Goal: Check status

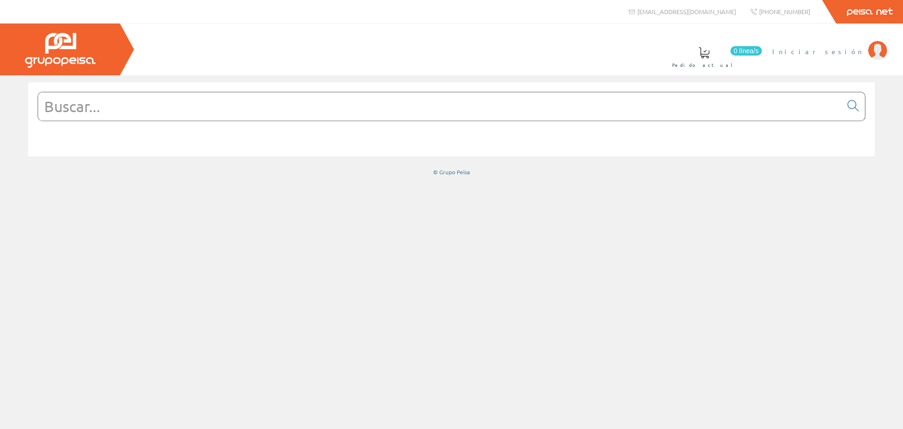
click at [843, 52] on span "Iniciar sesión" at bounding box center [817, 51] width 91 height 9
click at [844, 51] on font "[PERSON_NAME]" at bounding box center [821, 51] width 86 height 8
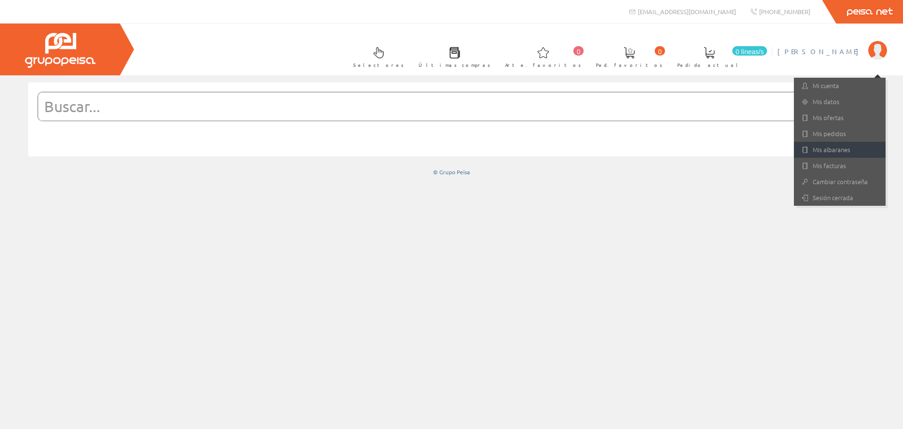
click at [825, 147] on font "Mis albaranes" at bounding box center [832, 149] width 38 height 9
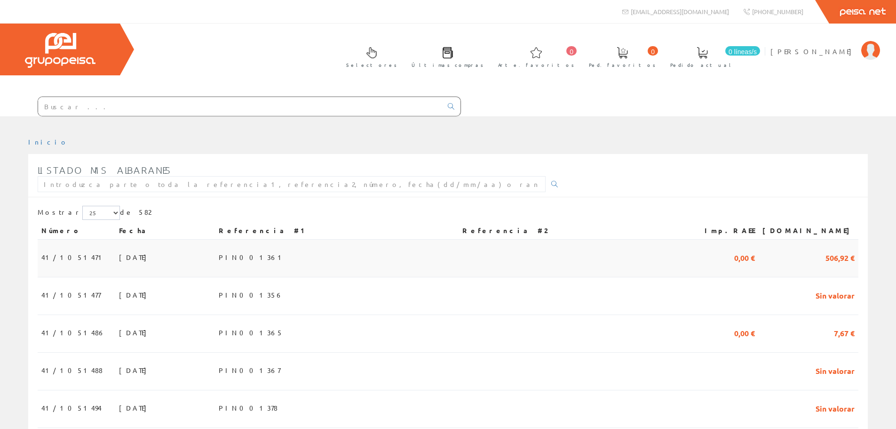
click at [56, 252] on span "41/1051471" at bounding box center [73, 257] width 64 height 16
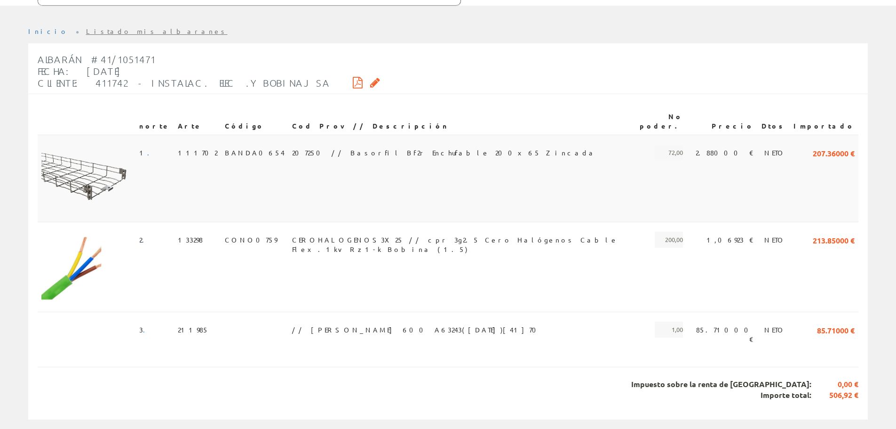
scroll to position [113, 0]
